Goal: Task Accomplishment & Management: Find specific page/section

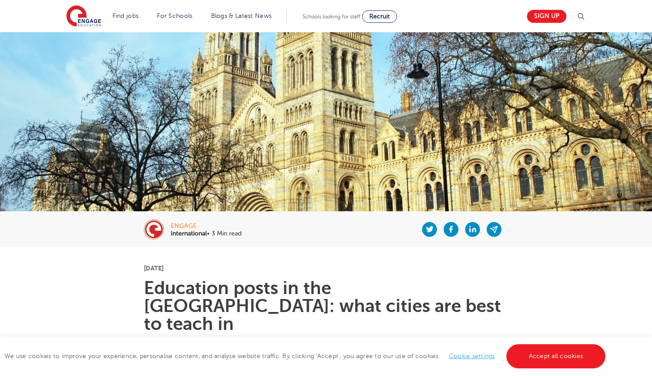
scroll to position [280, 0]
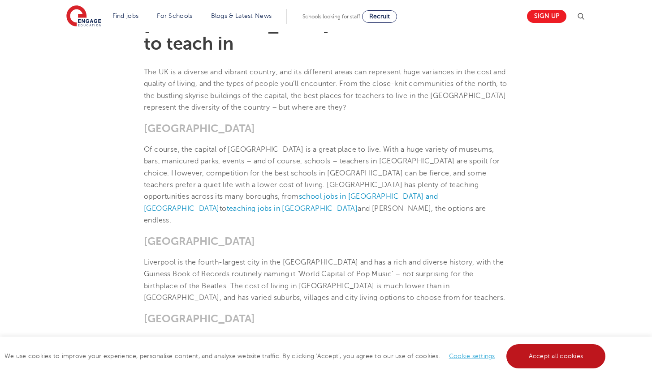
click at [578, 348] on link "Accept all cookies" at bounding box center [555, 357] width 99 height 24
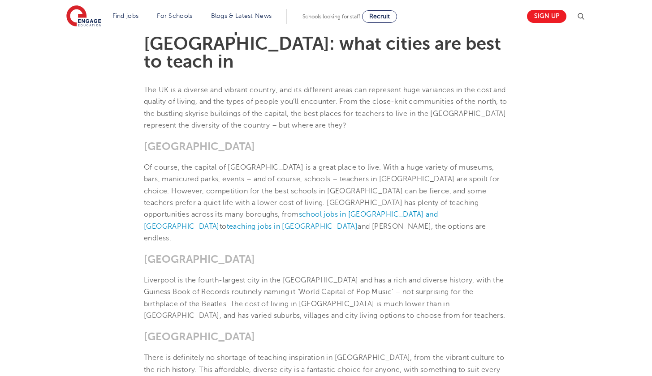
scroll to position [0, 0]
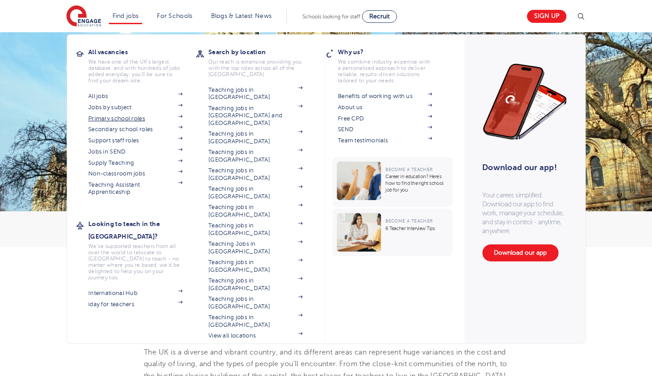
click at [124, 116] on link "Primary school roles" at bounding box center [135, 118] width 94 height 7
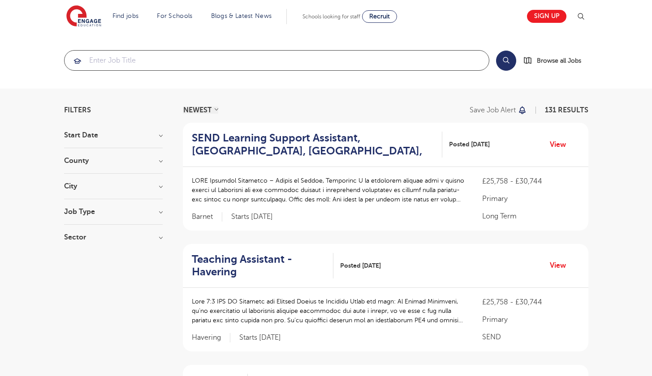
click at [173, 61] on input "search" at bounding box center [277, 61] width 424 height 20
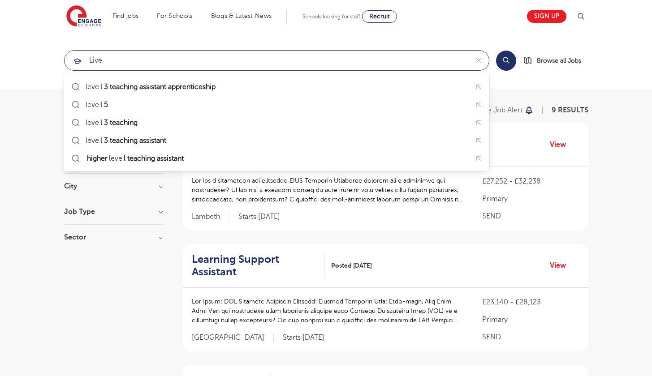
drag, startPoint x: 173, startPoint y: 61, endPoint x: 194, endPoint y: 82, distance: 29.5
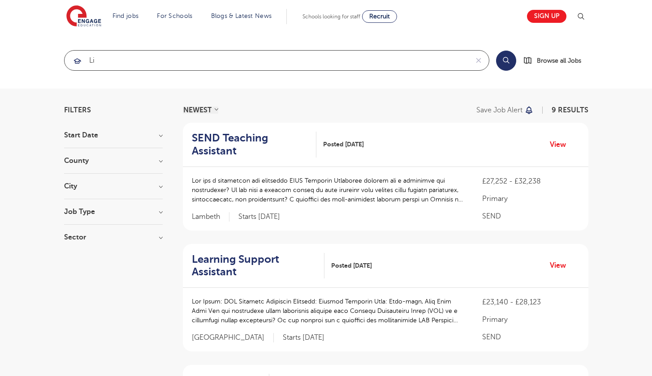
type input "l"
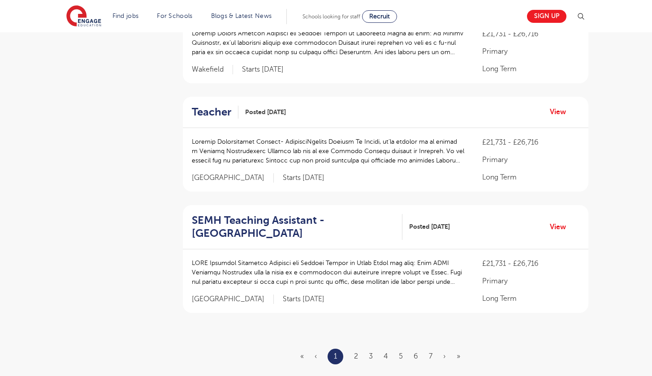
scroll to position [995, 0]
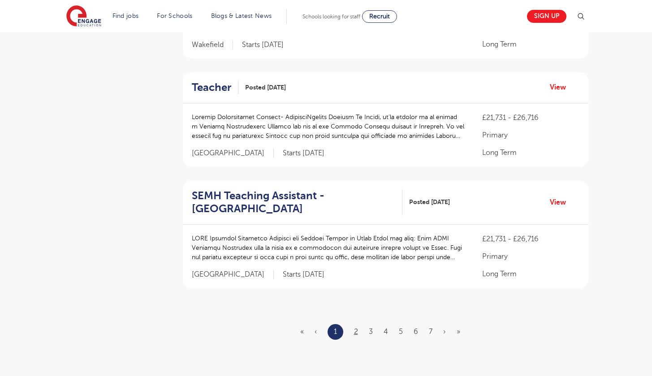
click at [358, 328] on link "2" at bounding box center [356, 332] width 4 height 8
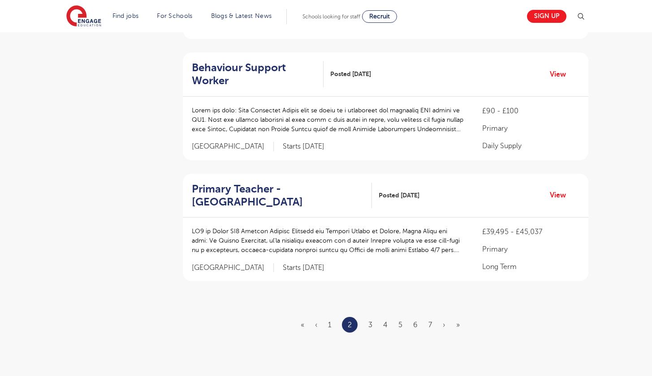
scroll to position [1018, 0]
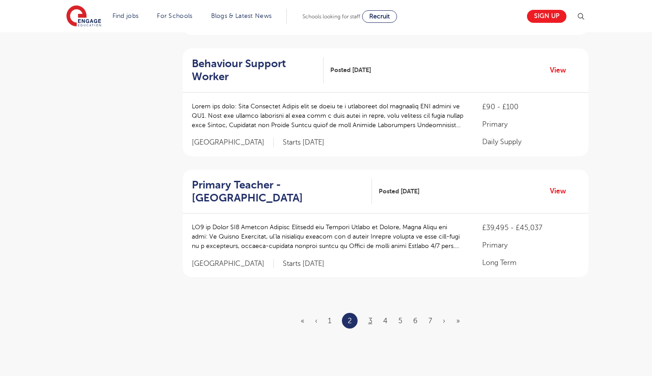
click at [371, 317] on link "3" at bounding box center [370, 321] width 4 height 8
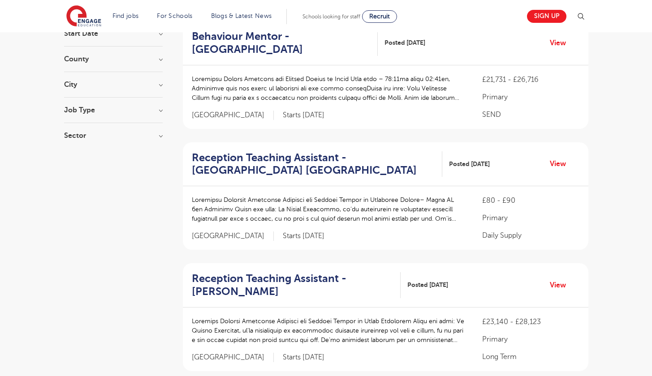
scroll to position [119, 0]
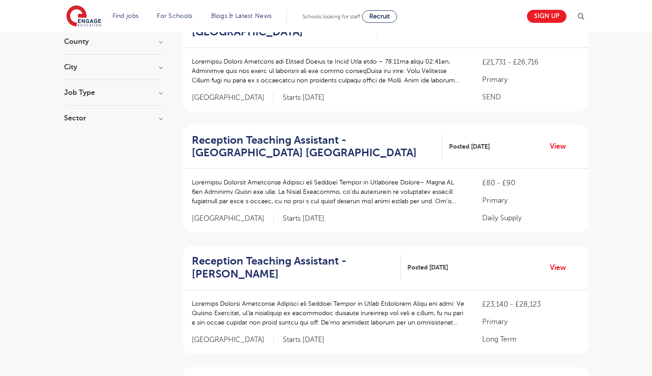
click at [289, 263] on h2 "Reception Teaching Assistant - [PERSON_NAME]" at bounding box center [293, 268] width 202 height 26
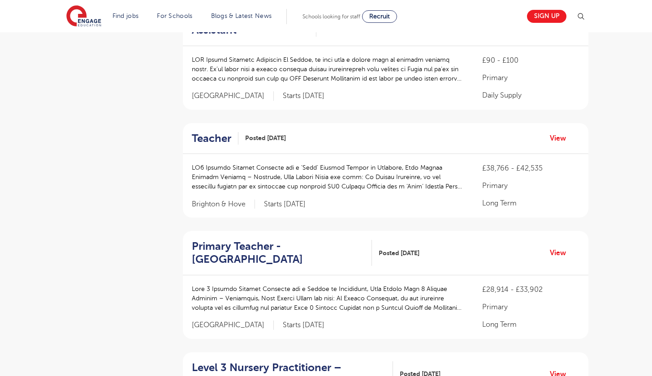
scroll to position [800, 0]
